Goal: Transaction & Acquisition: Purchase product/service

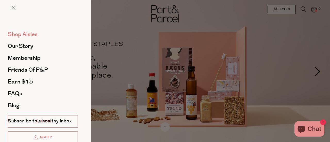
click at [29, 33] on span "Shop Aisles" at bounding box center [23, 34] width 30 height 8
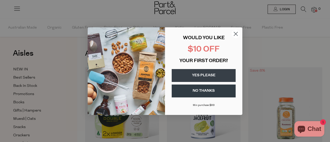
click at [234, 35] on circle "Close dialog" at bounding box center [235, 33] width 8 height 8
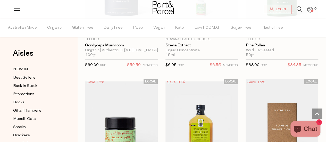
scroll to position [1829, 0]
